Goal: Task Accomplishment & Management: Manage account settings

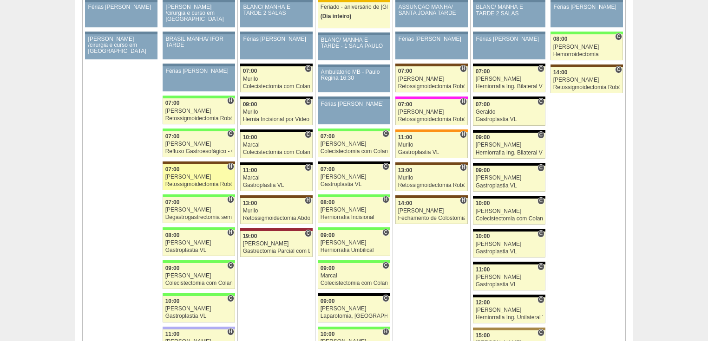
scroll to position [1598, 0]
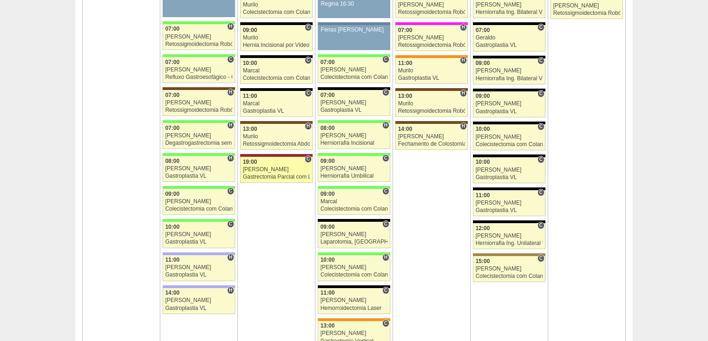
click at [258, 174] on div "Gastrectomia Parcial com Linfadenectomia" at bounding box center [276, 177] width 67 height 6
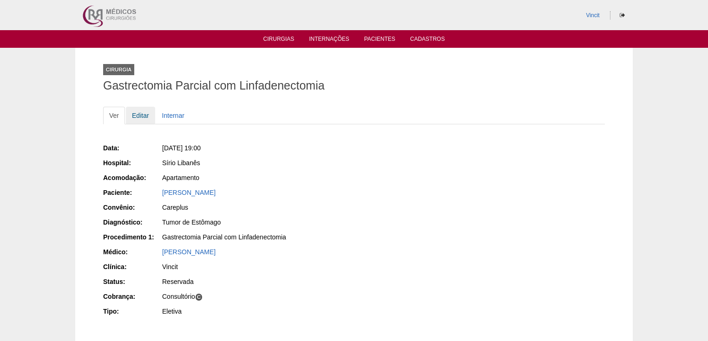
click at [136, 116] on link "Editar" at bounding box center [140, 116] width 29 height 18
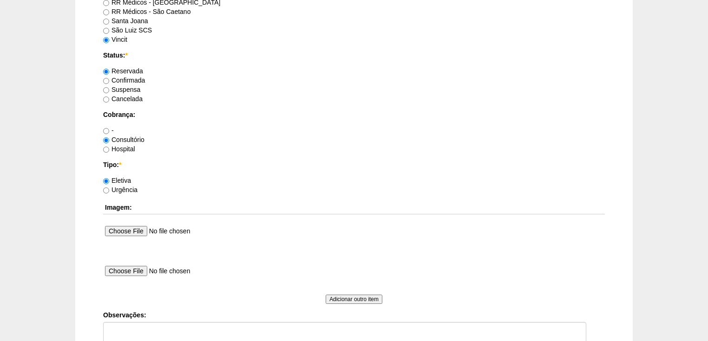
scroll to position [854, 0]
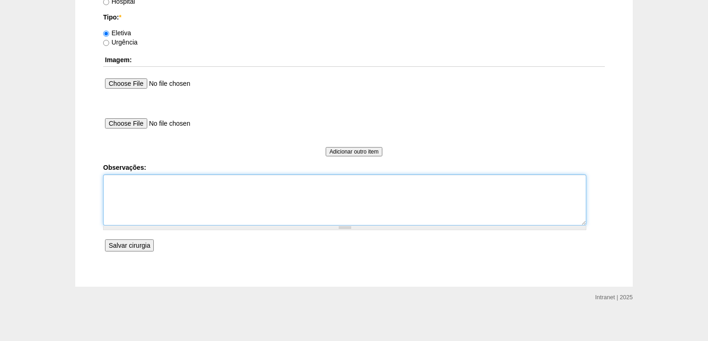
click at [119, 181] on textarea "Observações:" at bounding box center [344, 200] width 483 height 51
type textarea "autorizada."
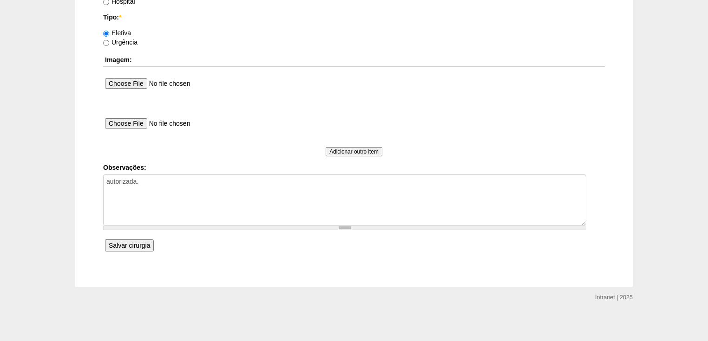
click at [135, 245] on input "Salvar cirurgia" at bounding box center [129, 246] width 49 height 12
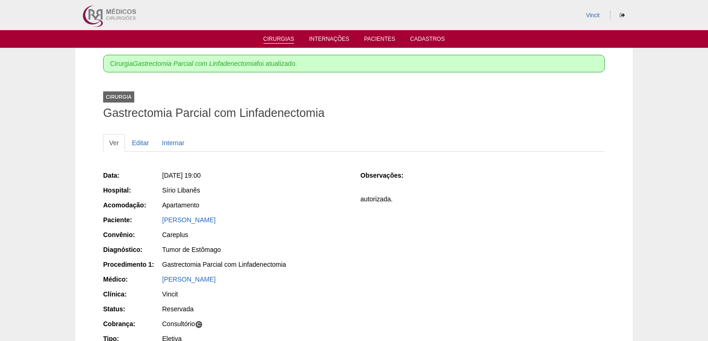
click at [280, 39] on link "Cirurgias" at bounding box center [278, 40] width 31 height 8
